Goal: Information Seeking & Learning: Learn about a topic

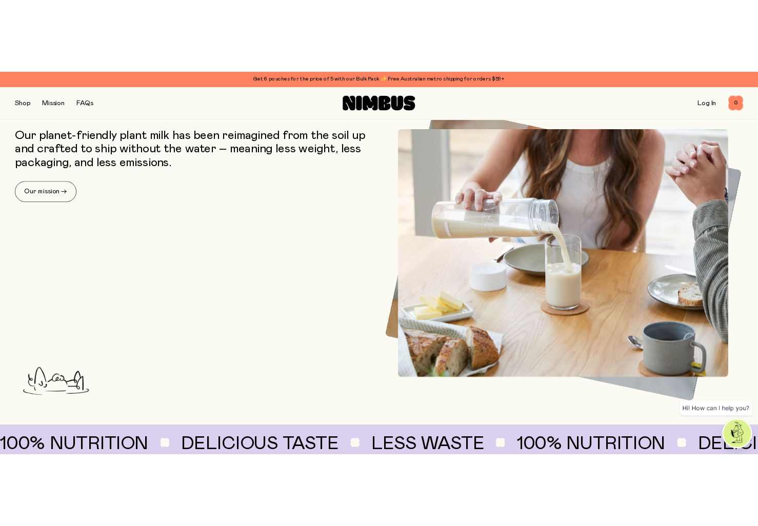
scroll to position [410, 0]
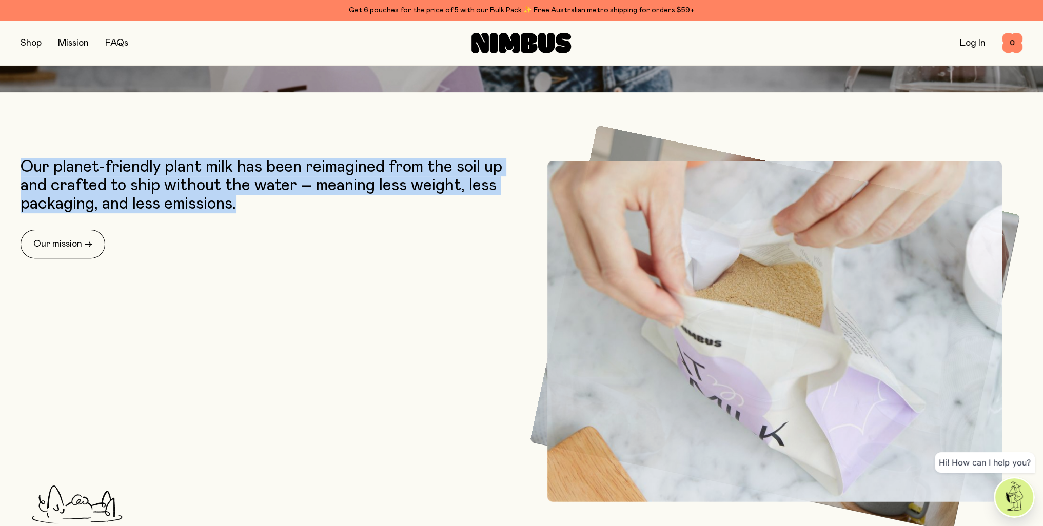
drag, startPoint x: 24, startPoint y: 173, endPoint x: 239, endPoint y: 206, distance: 218.0
click at [239, 206] on p "Our planet-friendly plant milk has been reimagined from the soil up and crafted…" at bounding box center [269, 185] width 496 height 55
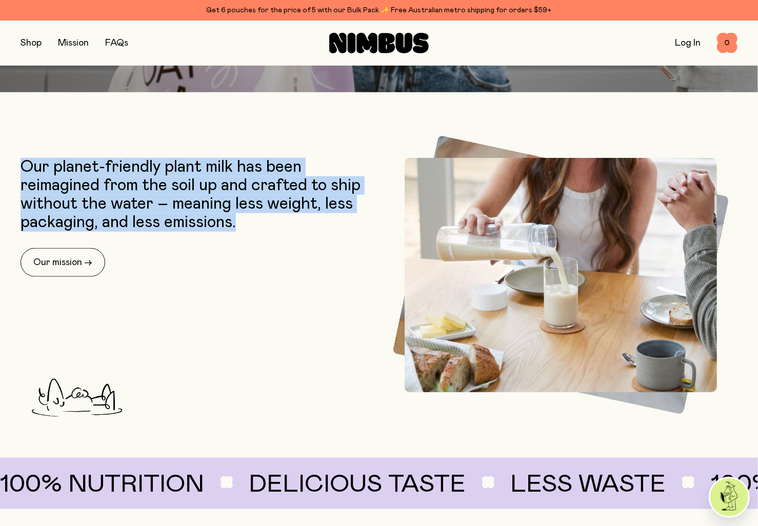
click at [140, 225] on p "Our planet-friendly plant milk has been reimagined from the soil up and crafted…" at bounding box center [197, 195] width 353 height 74
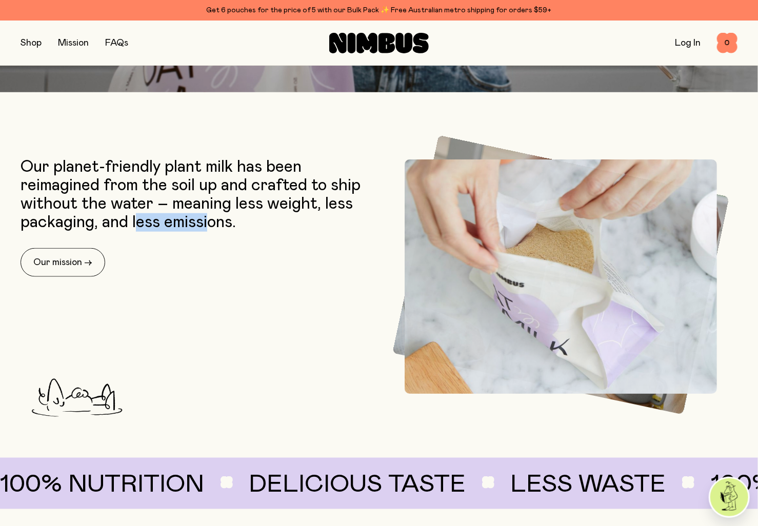
drag, startPoint x: 136, startPoint y: 225, endPoint x: 209, endPoint y: 224, distance: 72.8
click at [209, 224] on p "Our planet-friendly plant milk has been reimagined from the soil up and crafted…" at bounding box center [197, 195] width 353 height 74
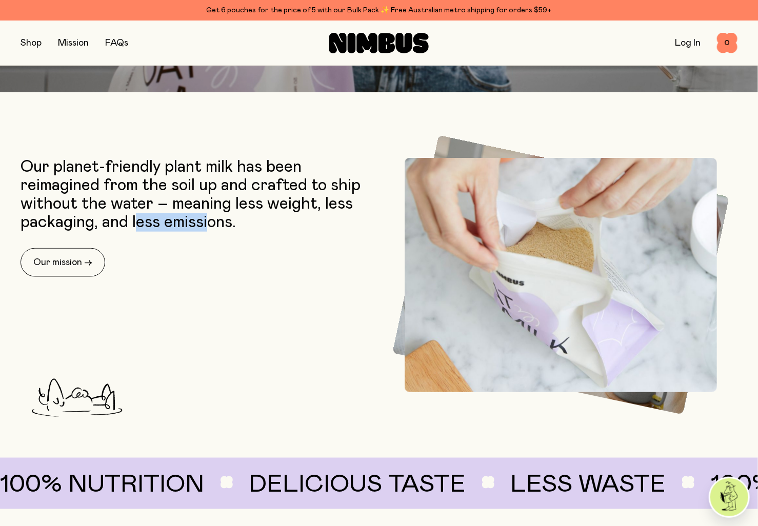
click at [206, 223] on p "Our planet-friendly plant milk has been reimagined from the soil up and crafted…" at bounding box center [197, 195] width 353 height 74
drag, startPoint x: 166, startPoint y: 228, endPoint x: 235, endPoint y: 219, distance: 69.7
click at [235, 219] on p "Our planet-friendly plant milk has been reimagined from the soil up and crafted…" at bounding box center [197, 195] width 353 height 74
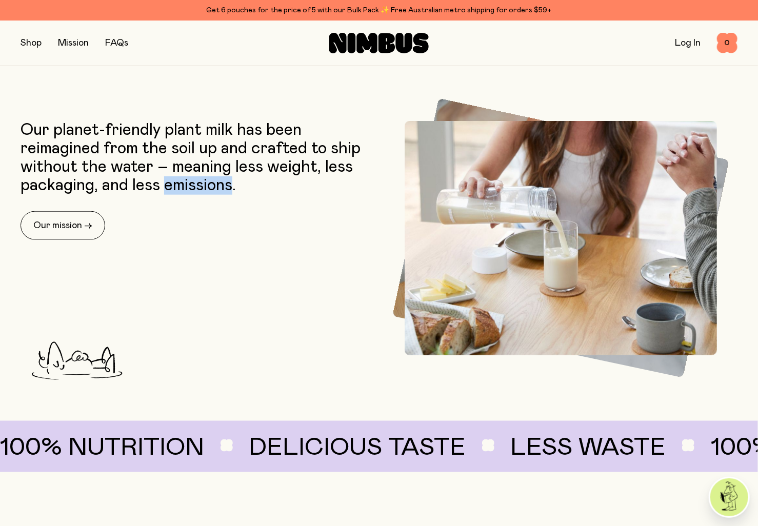
scroll to position [667, 0]
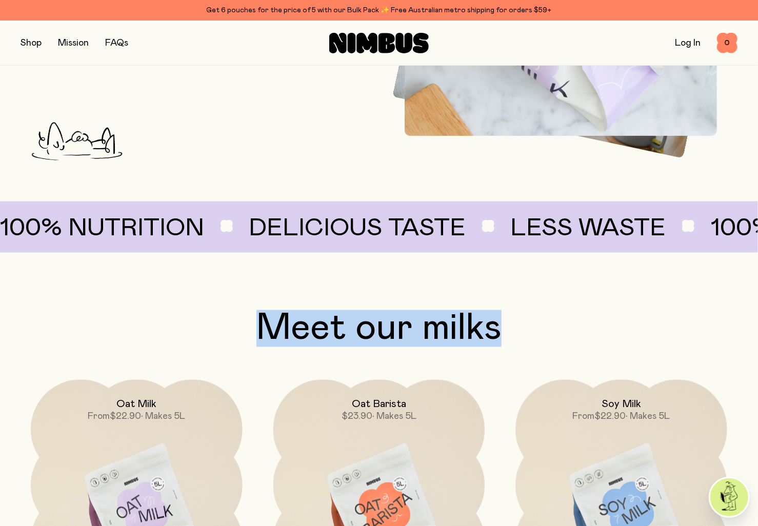
drag, startPoint x: 261, startPoint y: 337, endPoint x: 511, endPoint y: 335, distance: 250.3
click at [511, 335] on h2 "Meet our milks" at bounding box center [379, 328] width 717 height 37
click at [636, 329] on h2 "Meet our milks" at bounding box center [379, 328] width 717 height 37
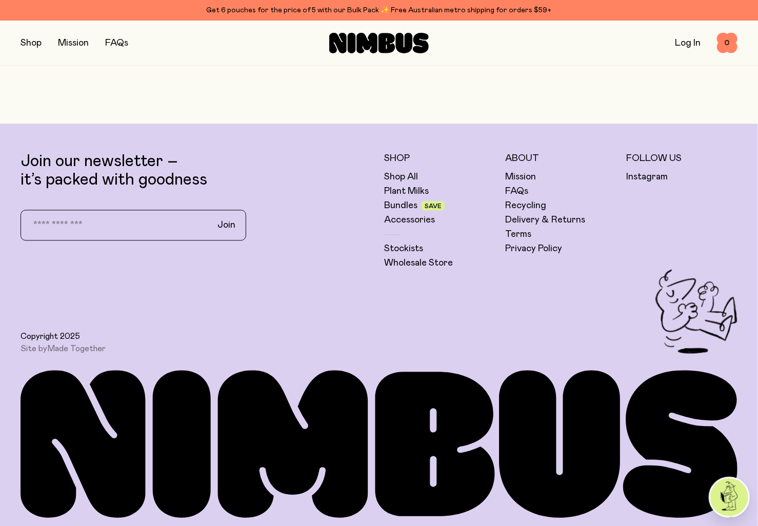
scroll to position [2936, 0]
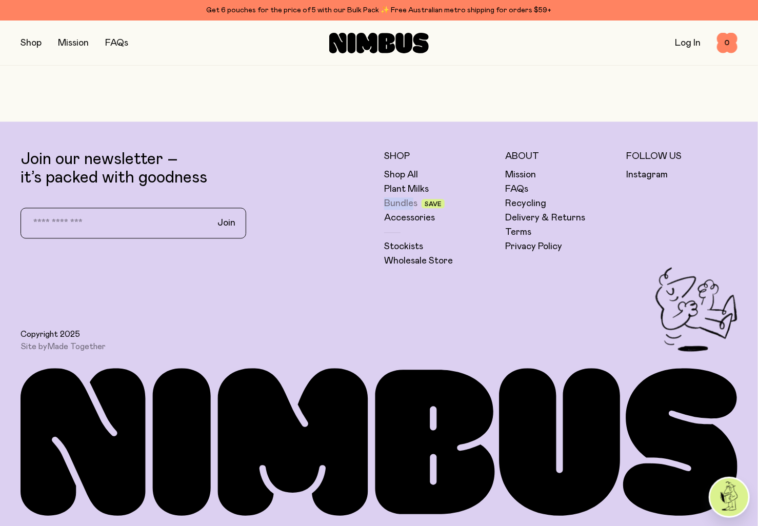
drag, startPoint x: 381, startPoint y: 204, endPoint x: 410, endPoint y: 203, distance: 29.7
click at [414, 203] on div "Join our newsletter – it’s packed with goodness Join Shop Shop All Plant Milks …" at bounding box center [379, 208] width 717 height 117
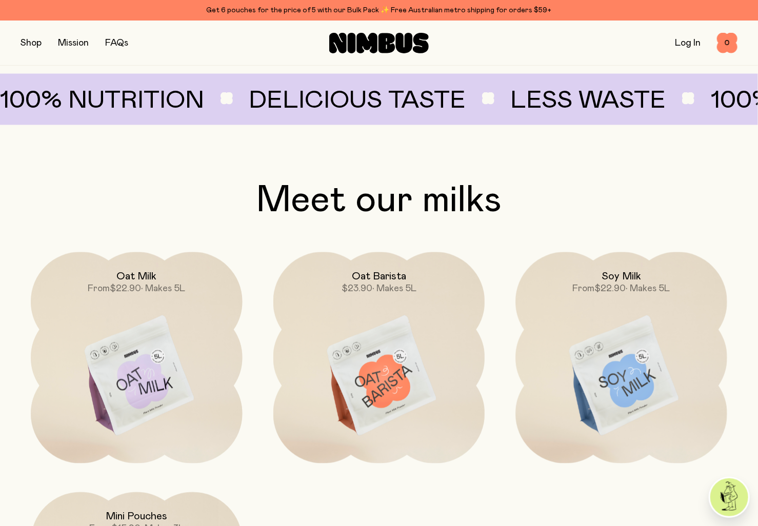
scroll to position [782, 0]
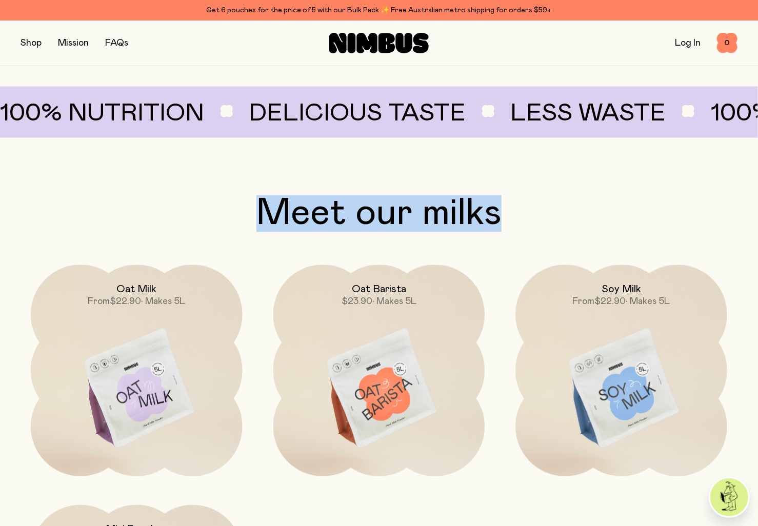
drag, startPoint x: 259, startPoint y: 224, endPoint x: 501, endPoint y: 219, distance: 241.6
click at [501, 219] on h2 "Meet our milks" at bounding box center [379, 213] width 717 height 37
drag, startPoint x: 441, startPoint y: 202, endPoint x: 624, endPoint y: 171, distance: 185.7
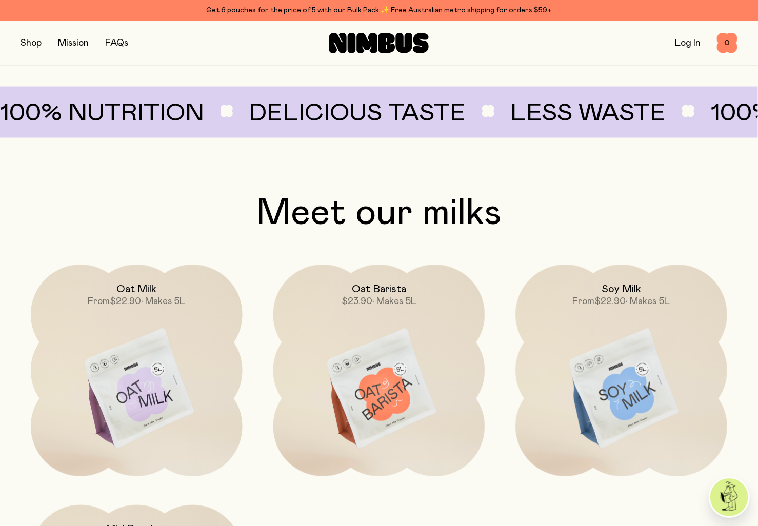
drag, startPoint x: 408, startPoint y: 111, endPoint x: 625, endPoint y: 113, distance: 216.4
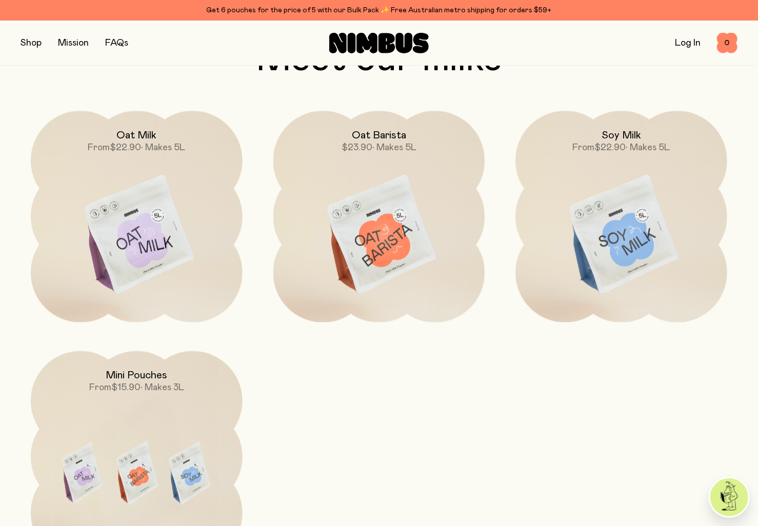
scroll to position [730, 0]
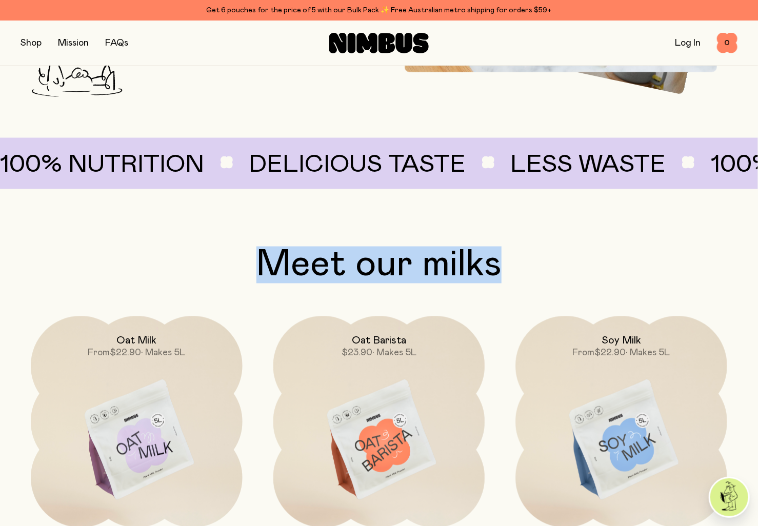
drag, startPoint x: 254, startPoint y: 267, endPoint x: 460, endPoint y: 275, distance: 205.3
click at [512, 271] on h2 "Meet our milks" at bounding box center [379, 265] width 717 height 37
click at [421, 45] on icon at bounding box center [421, 43] width 16 height 21
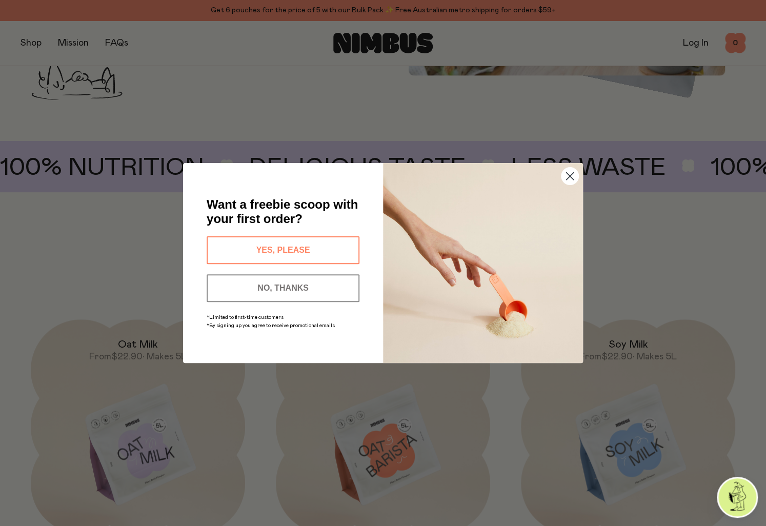
drag, startPoint x: 421, startPoint y: 45, endPoint x: 567, endPoint y: 183, distance: 201.0
click at [567, 183] on circle "Close dialog" at bounding box center [570, 176] width 17 height 17
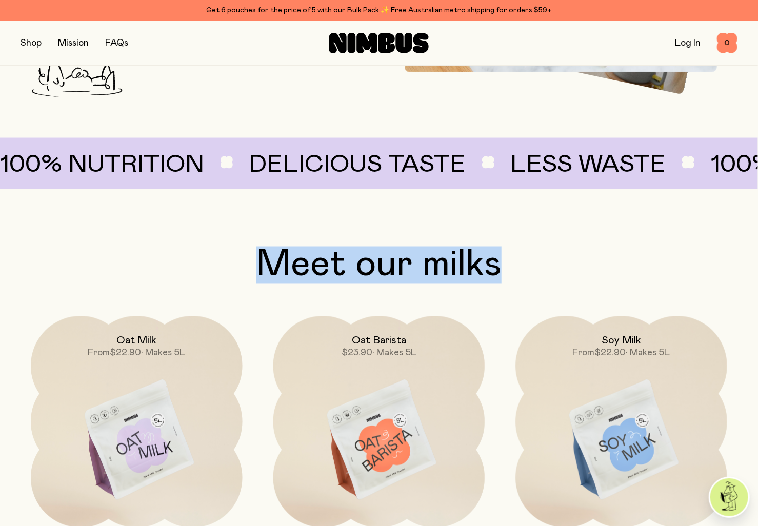
drag, startPoint x: 385, startPoint y: 42, endPoint x: 367, endPoint y: 50, distance: 19.7
drag, startPoint x: 367, startPoint y: 50, endPoint x: 345, endPoint y: 44, distance: 23.0
click at [345, 44] on icon at bounding box center [337, 43] width 17 height 21
click at [729, 48] on span "0" at bounding box center [727, 43] width 21 height 21
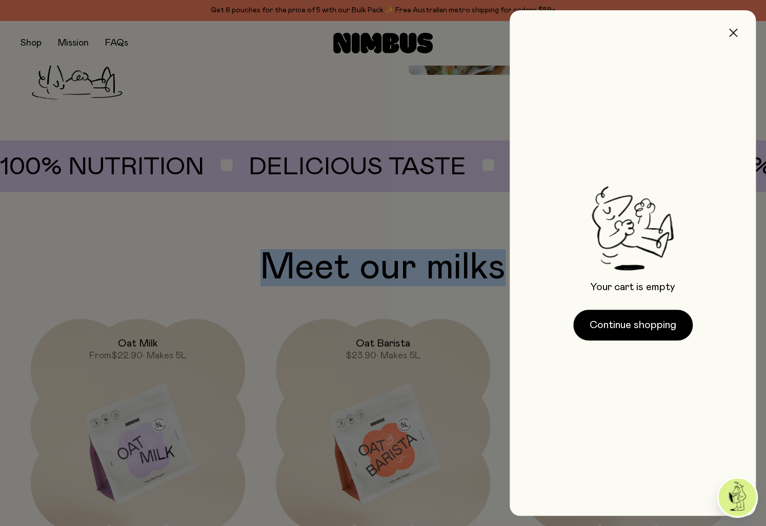
click at [735, 29] on icon "button" at bounding box center [733, 33] width 8 height 8
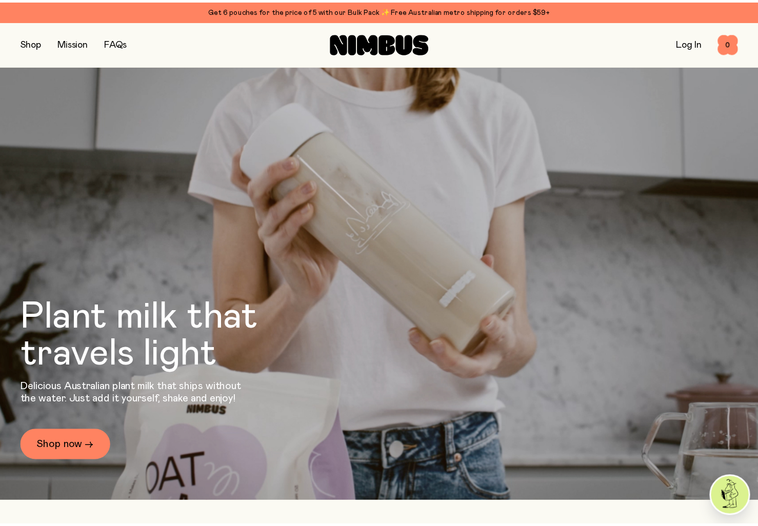
scroll to position [730, 0]
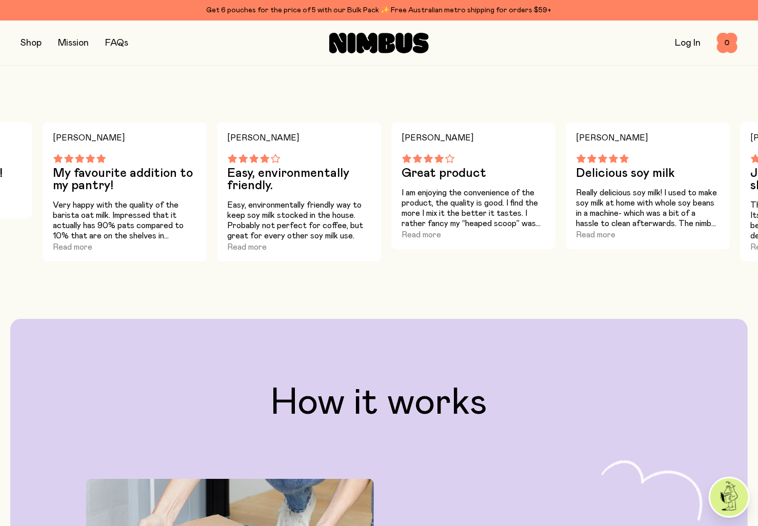
scroll to position [1551, 0]
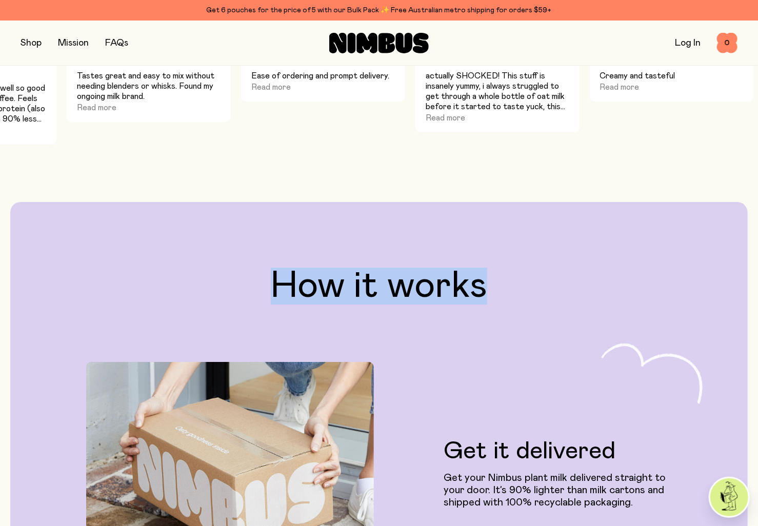
drag, startPoint x: 270, startPoint y: 283, endPoint x: 455, endPoint y: 271, distance: 185.5
click at [586, 287] on h2 "How it works" at bounding box center [379, 286] width 705 height 37
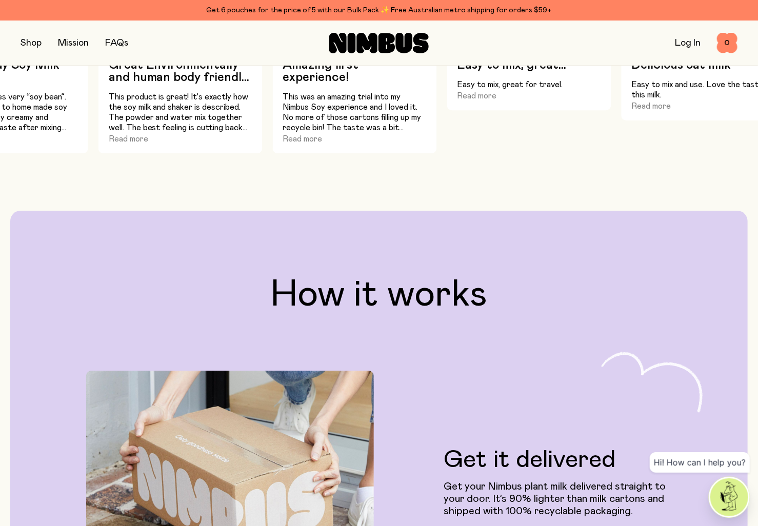
scroll to position [1543, 0]
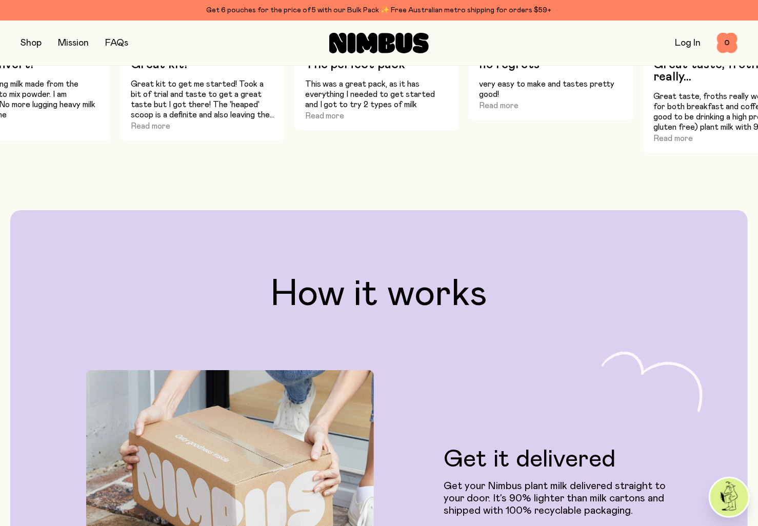
click at [455, 294] on h2 "How it works" at bounding box center [379, 294] width 705 height 37
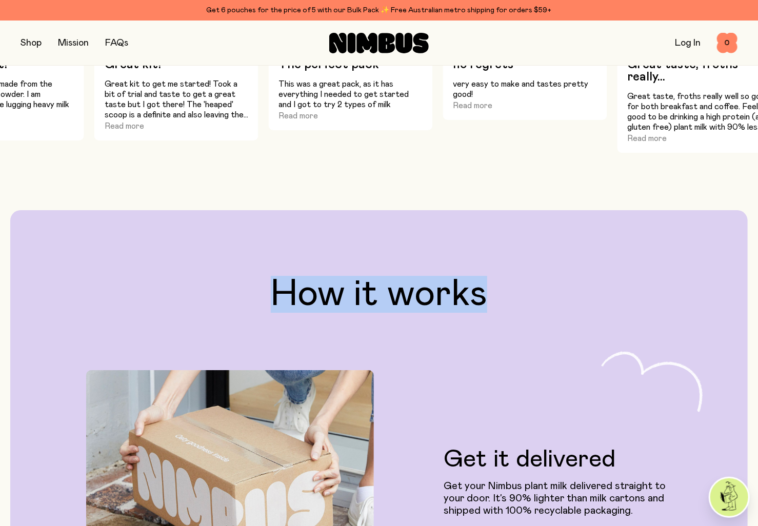
drag, startPoint x: 292, startPoint y: 306, endPoint x: 268, endPoint y: 302, distance: 24.4
click at [268, 302] on h2 "How it works" at bounding box center [379, 294] width 705 height 37
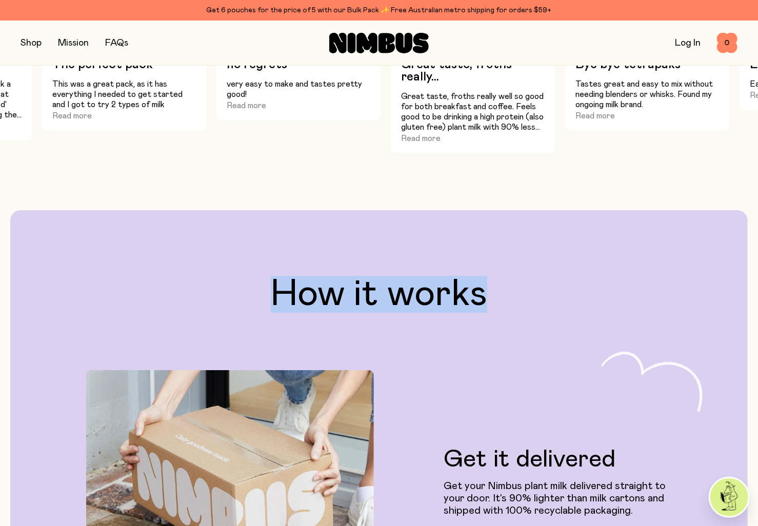
click at [427, 306] on h2 "How it works" at bounding box center [379, 294] width 705 height 37
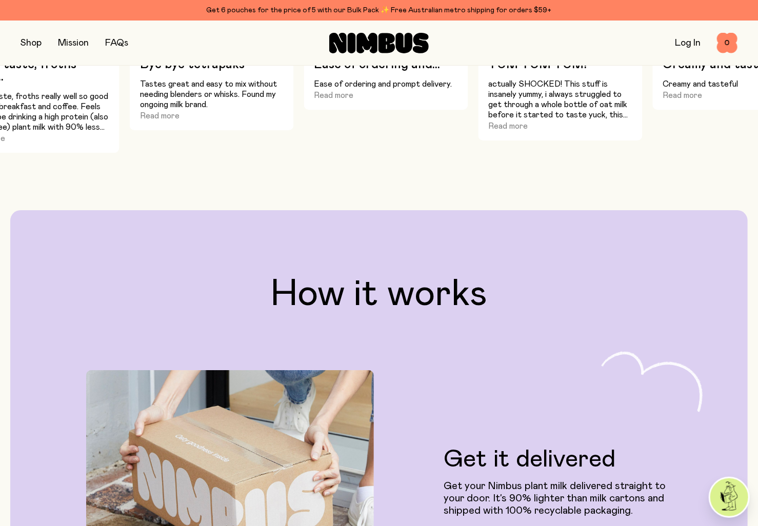
click at [463, 205] on main "Our planet-friendly plant milk has been reimagined from the soil up and crafted…" at bounding box center [379, 237] width 758 height 2554
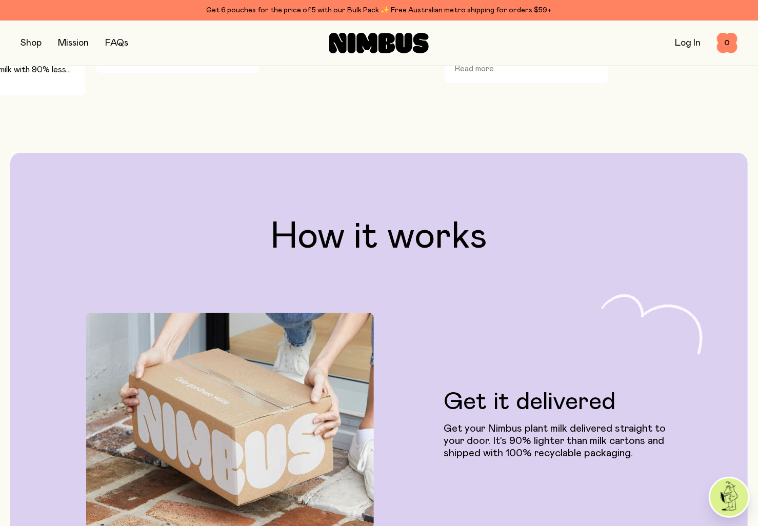
scroll to position [1748, 0]
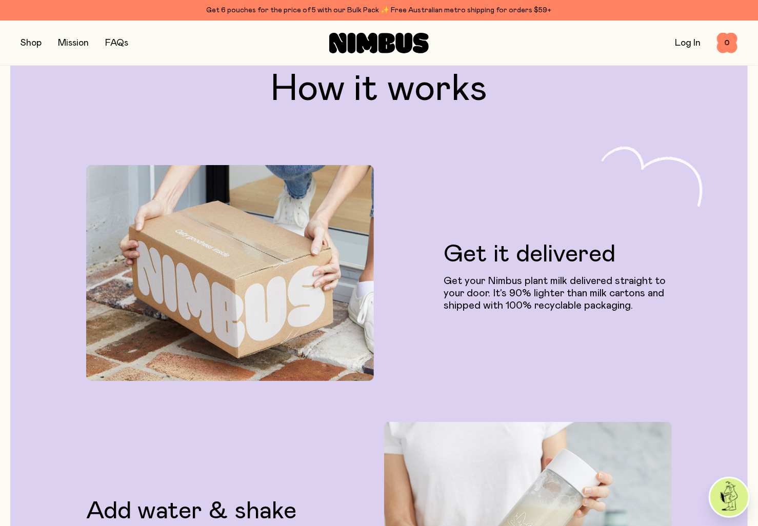
click at [375, 43] on icon at bounding box center [366, 43] width 21 height 21
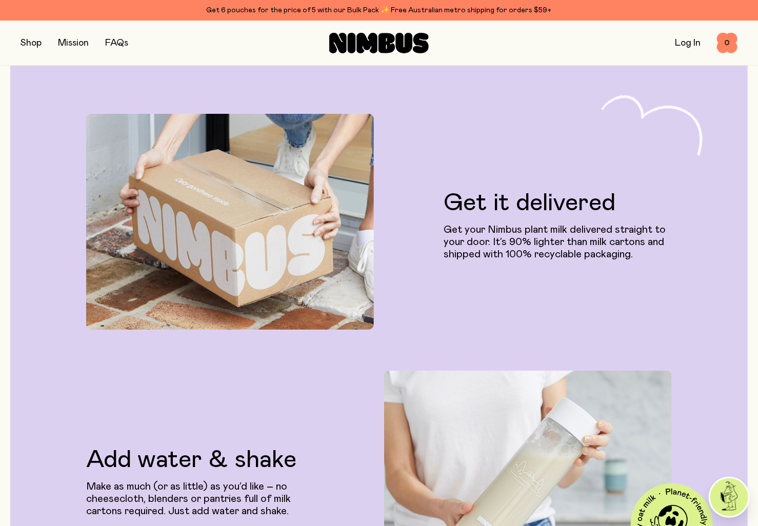
scroll to position [2107, 0]
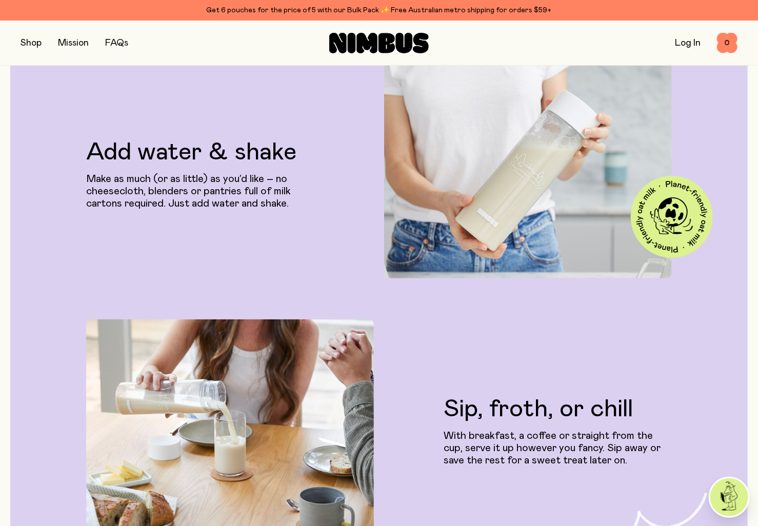
click at [36, 45] on button "button" at bounding box center [31, 43] width 21 height 14
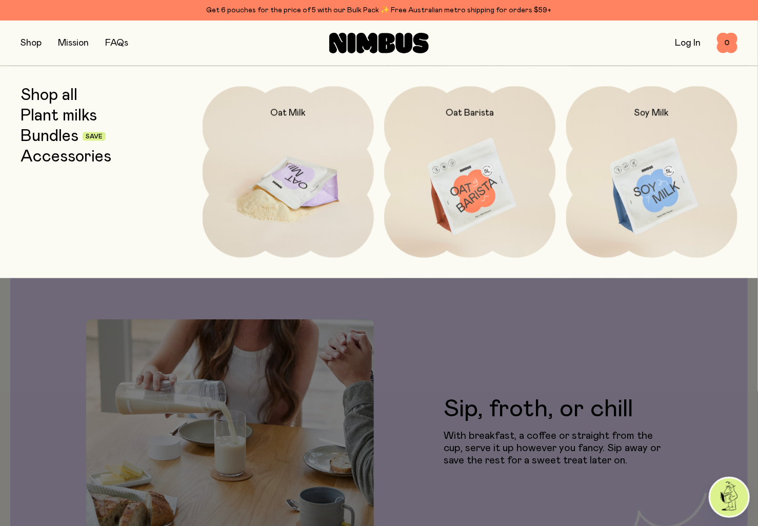
click at [304, 171] on img at bounding box center [289, 187] width 172 height 202
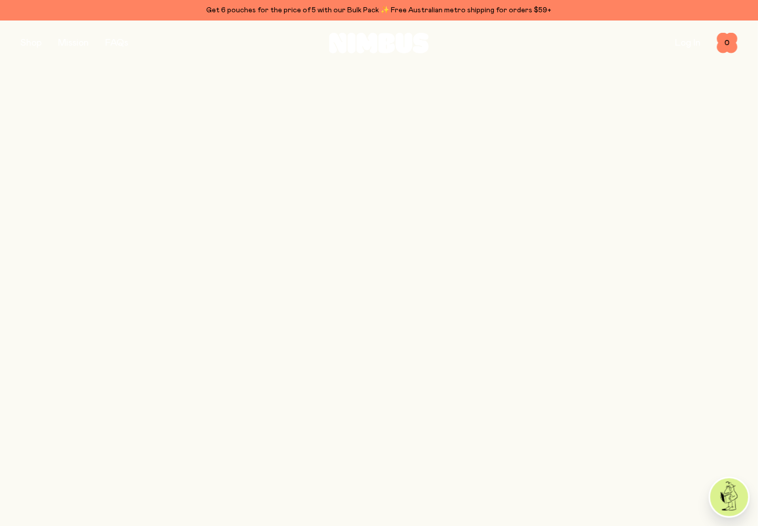
scroll to position [2107, 0]
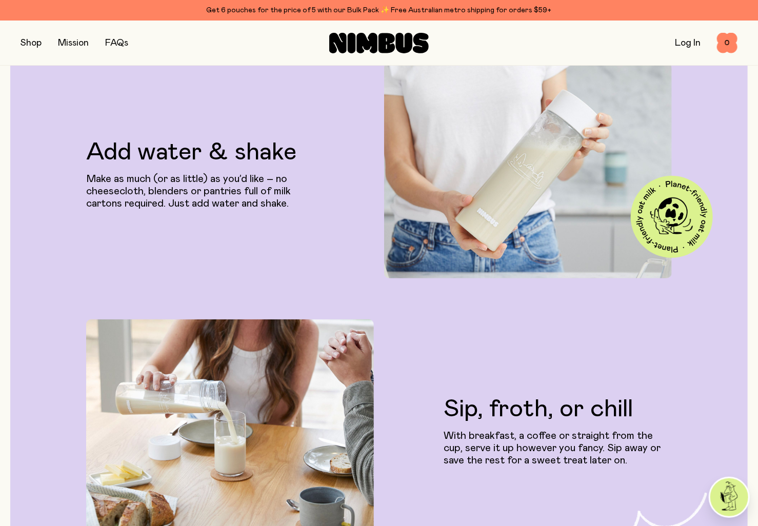
click at [34, 42] on button "button" at bounding box center [31, 43] width 21 height 14
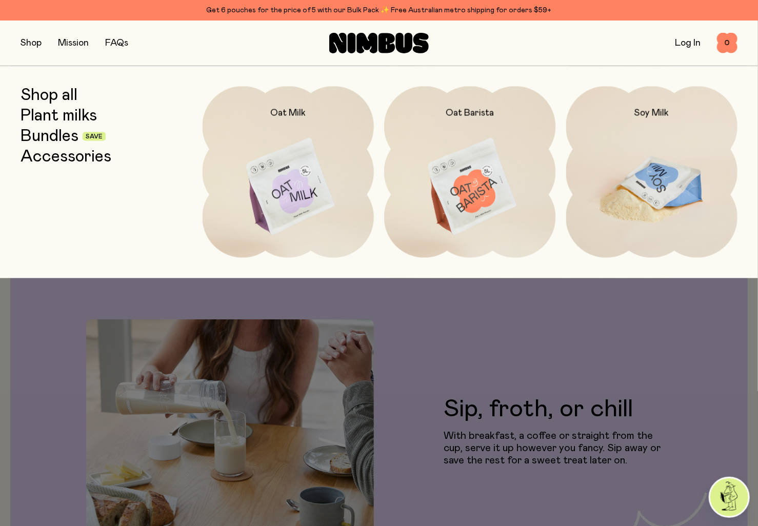
click at [649, 183] on img at bounding box center [652, 187] width 172 height 202
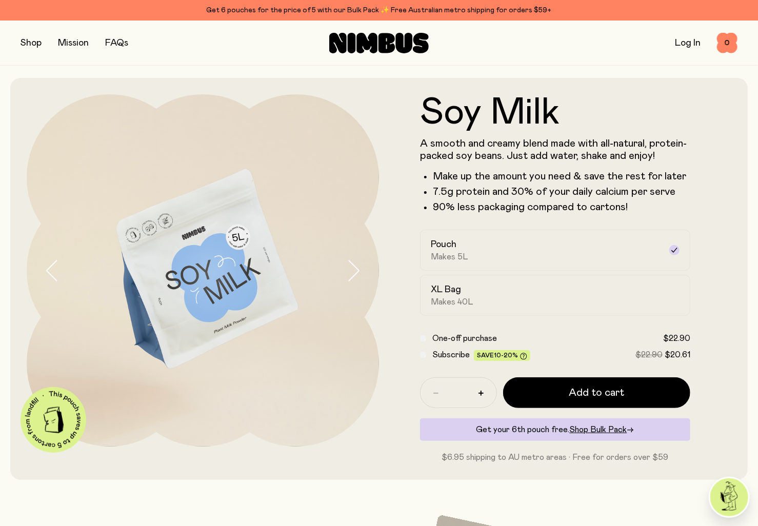
click at [0, 315] on header "Soy Milk A smooth and creamy blend made with all-natural, protein-packed soy be…" at bounding box center [379, 279] width 758 height 402
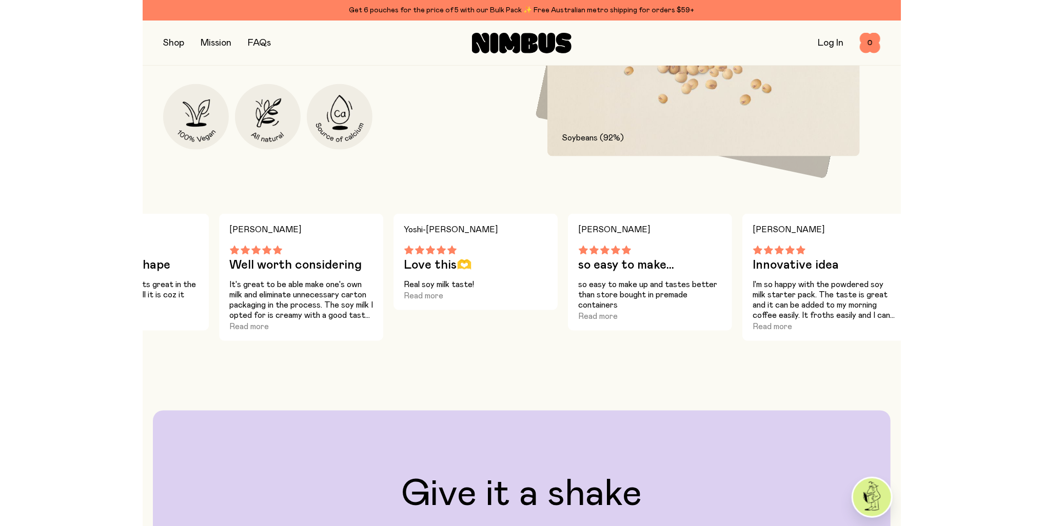
scroll to position [726, 0]
